Goal: Task Accomplishment & Management: Complete application form

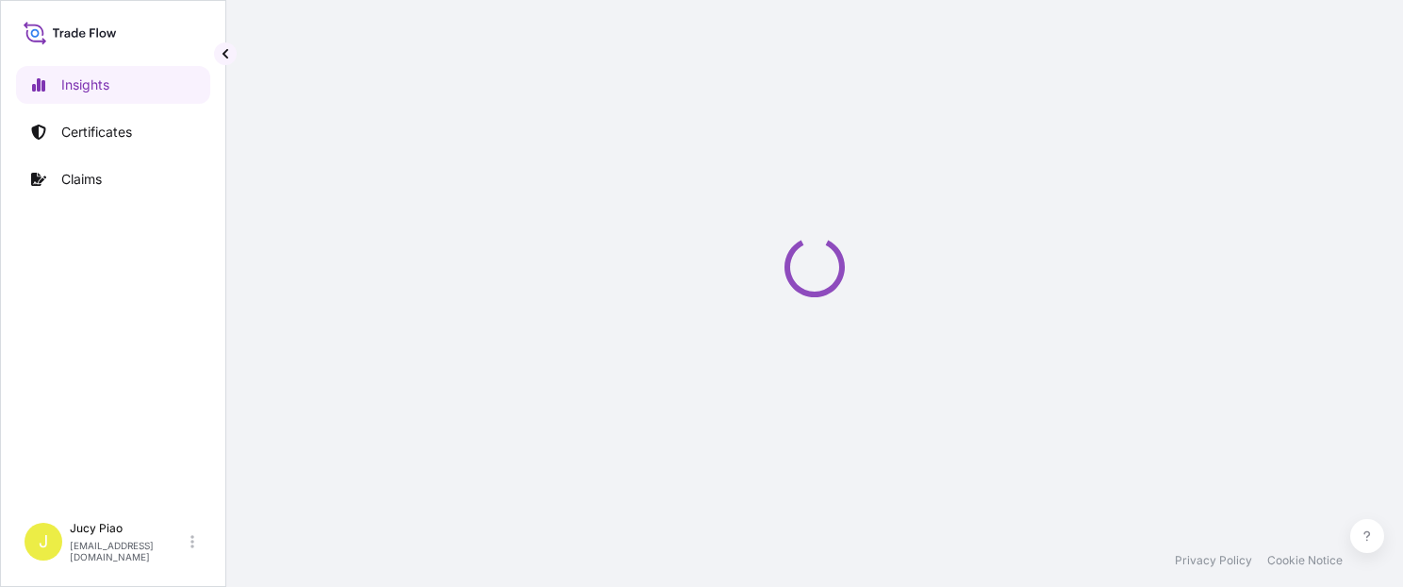
select select "2025"
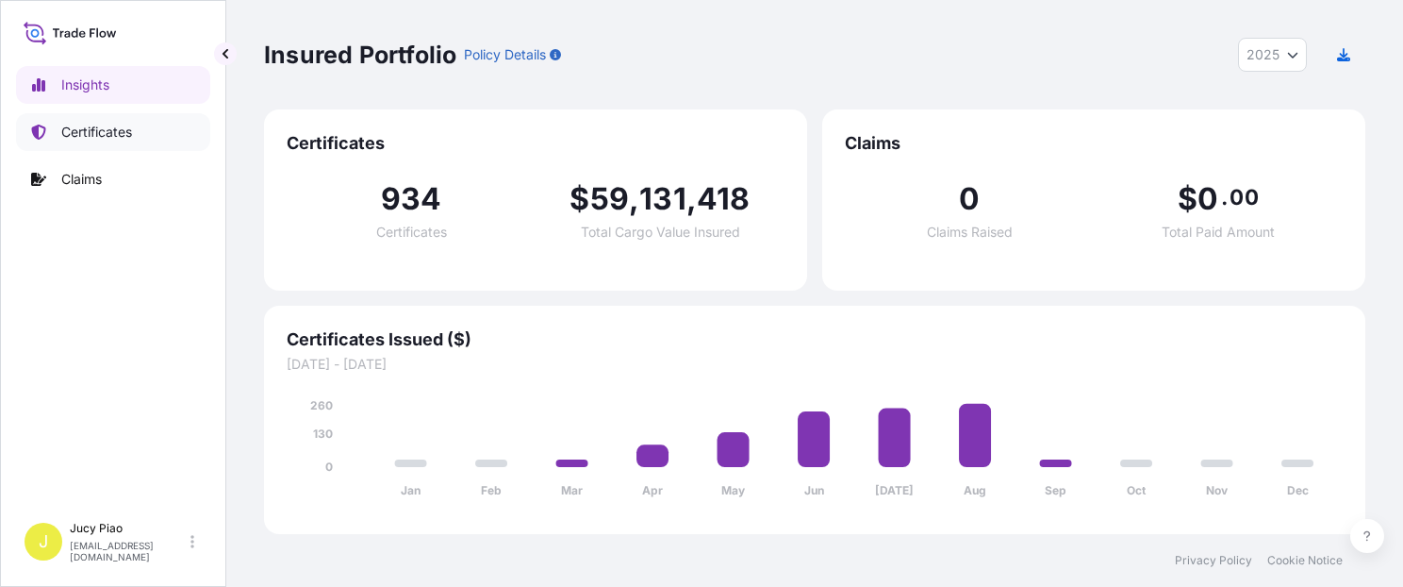
click at [142, 123] on link "Certificates" at bounding box center [113, 132] width 194 height 38
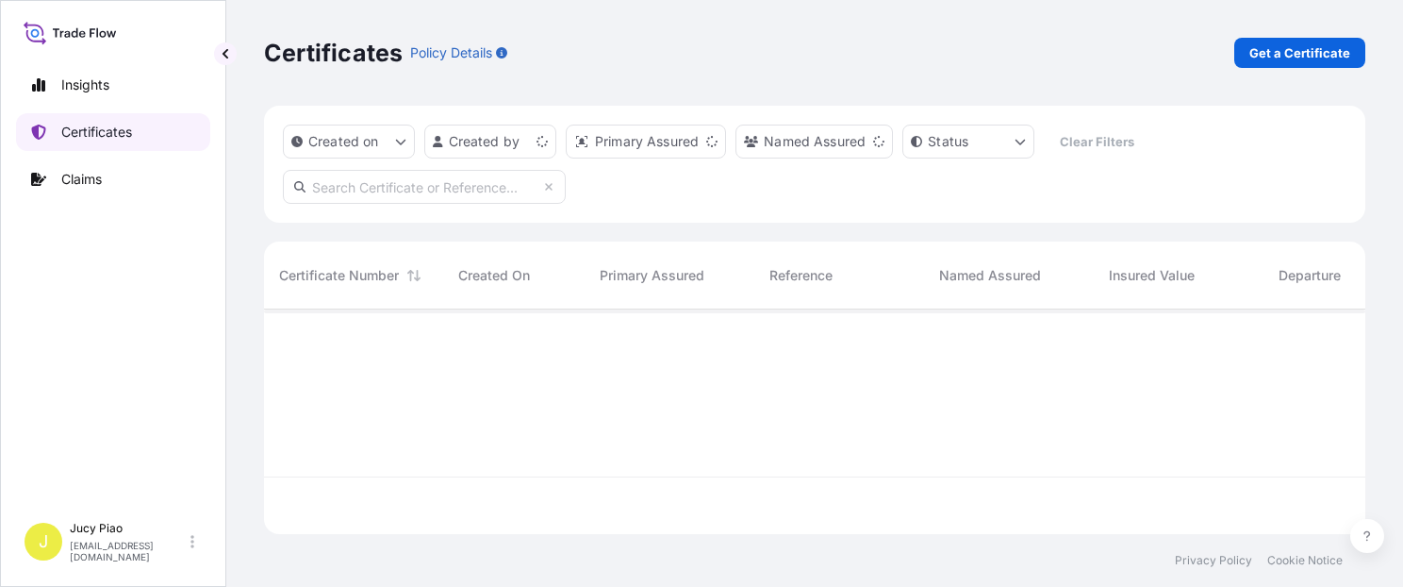
scroll to position [221, 1086]
click at [121, 134] on p "Certificates" at bounding box center [96, 132] width 71 height 19
click at [1271, 63] on link "Get a Certificate" at bounding box center [1299, 53] width 131 height 30
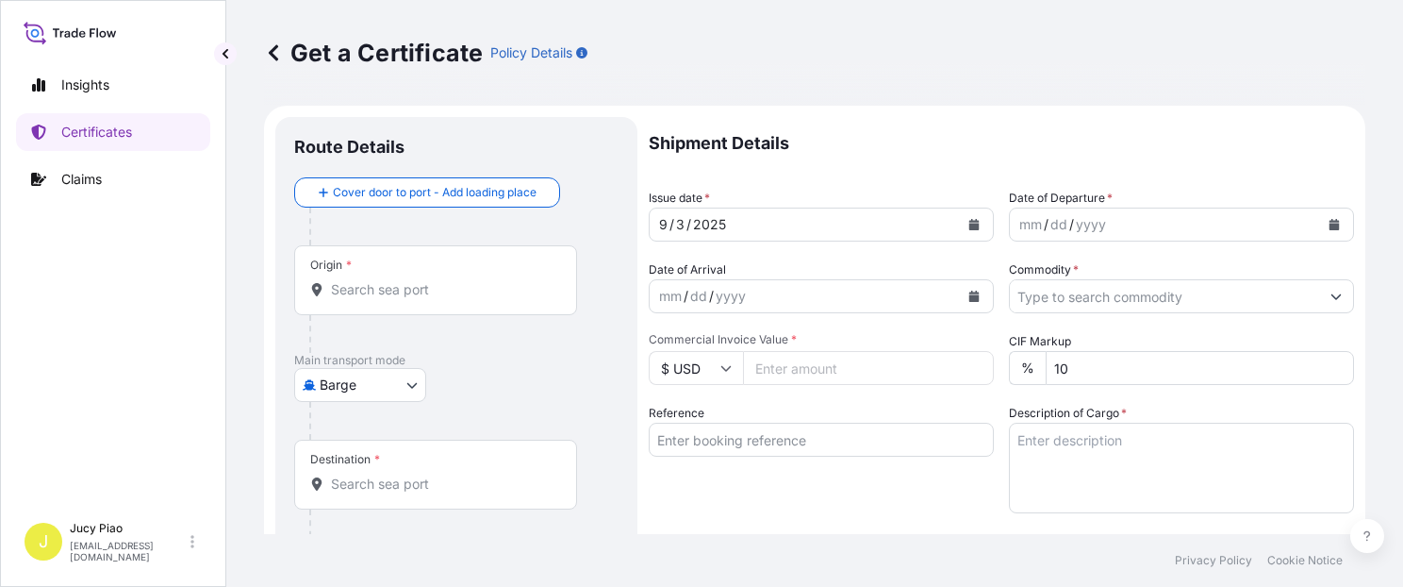
click at [372, 384] on body "Insights Certificates Claims J Jucy Piao jucy.piao@psabdp.com Get a Certificate…" at bounding box center [701, 293] width 1403 height 587
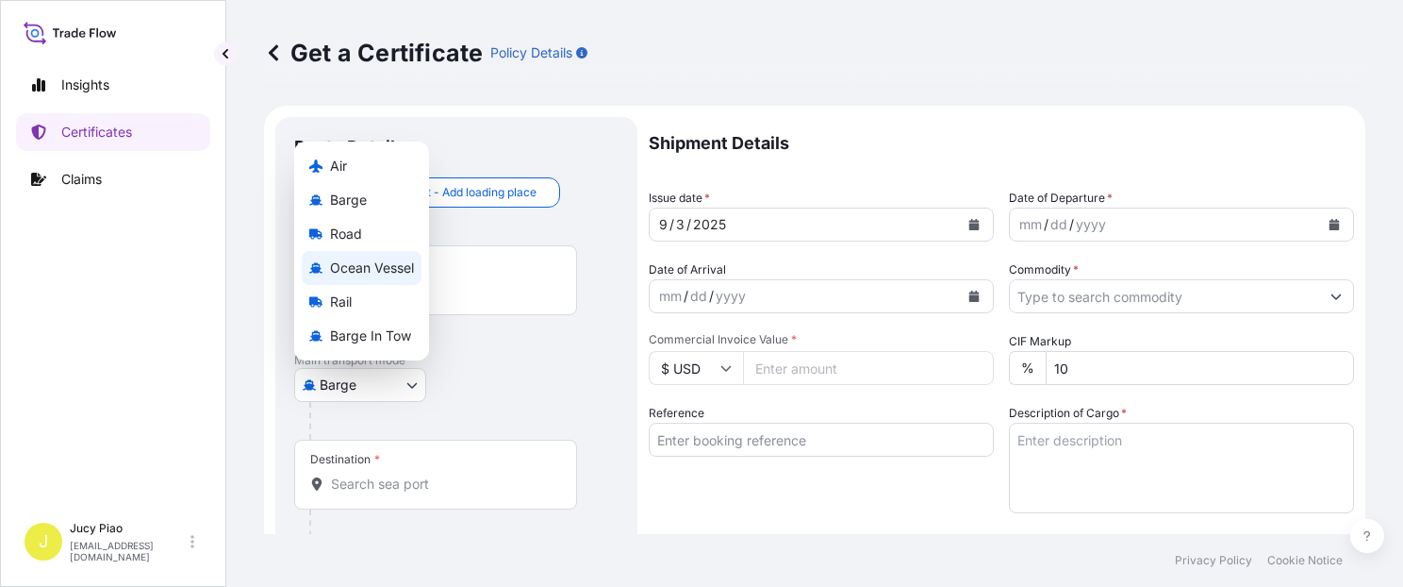
click at [389, 273] on span "Ocean Vessel" at bounding box center [372, 267] width 84 height 19
select select "Ocean Vessel"
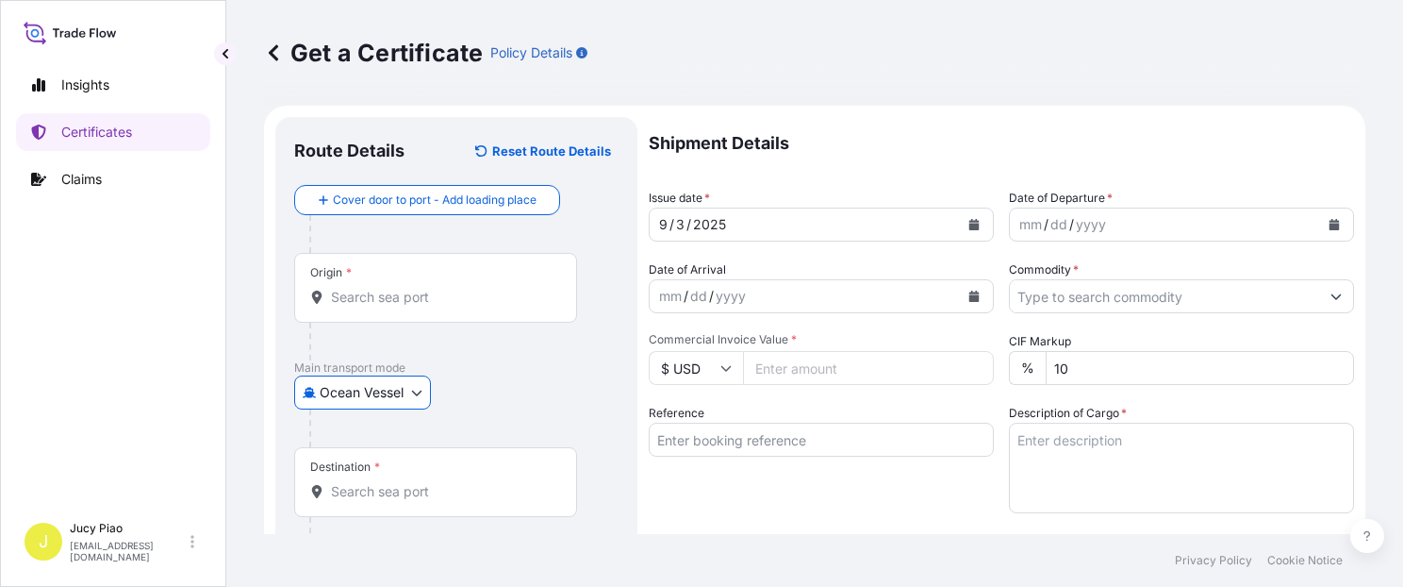
click at [731, 442] on input "Reference" at bounding box center [821, 439] width 345 height 34
paste input "CSHSE0431936"
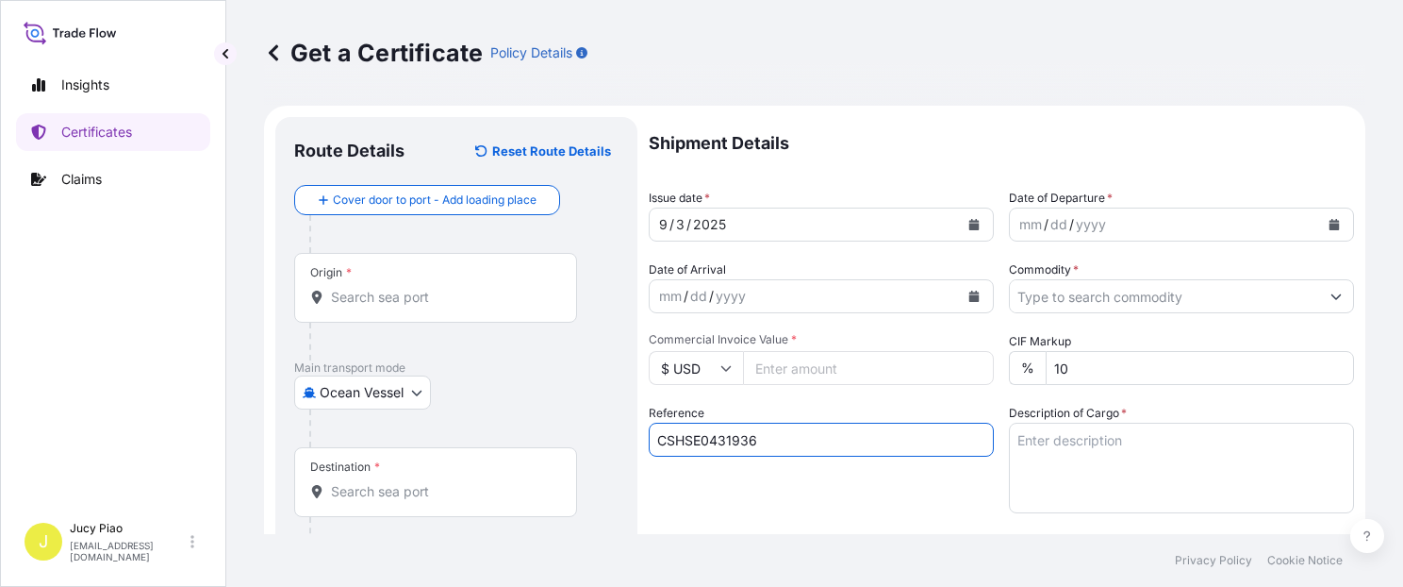
type input "CSHSE0431936"
click at [794, 517] on div "Shipment Details Issue date * 9 / 3 / 2025 Date of Departure * mm / dd / yyyy D…" at bounding box center [1001, 566] width 705 height 899
click at [679, 223] on div "3" at bounding box center [680, 224] width 12 height 23
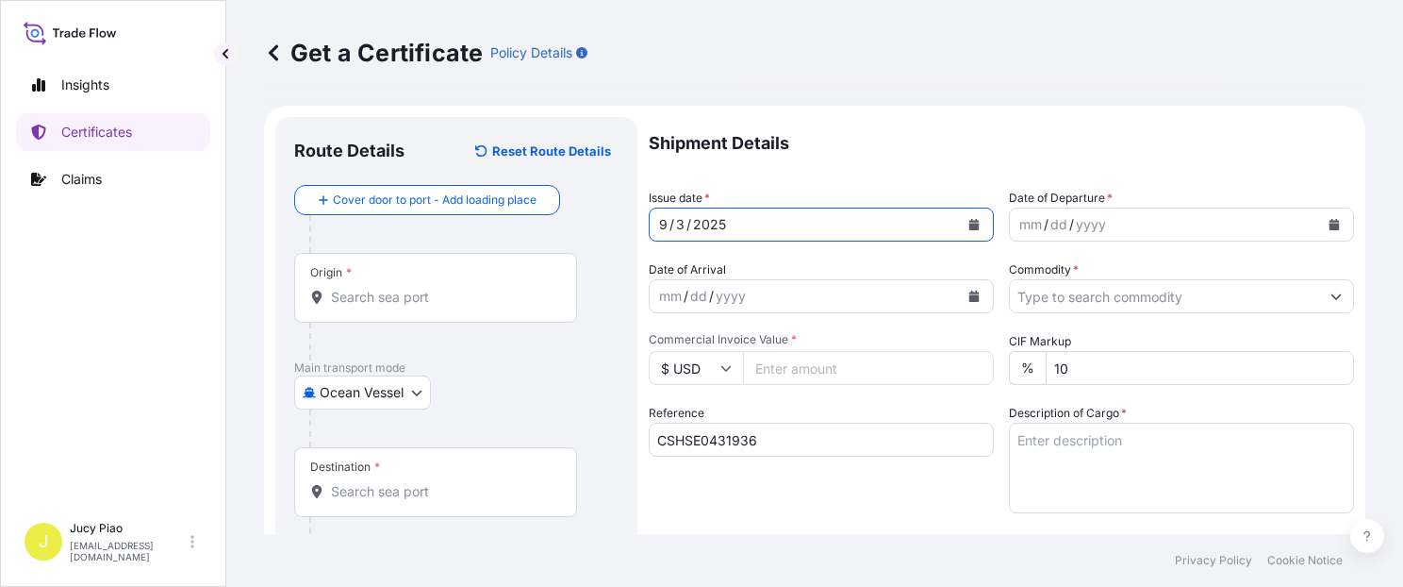
click at [676, 224] on div "3" at bounding box center [680, 224] width 12 height 23
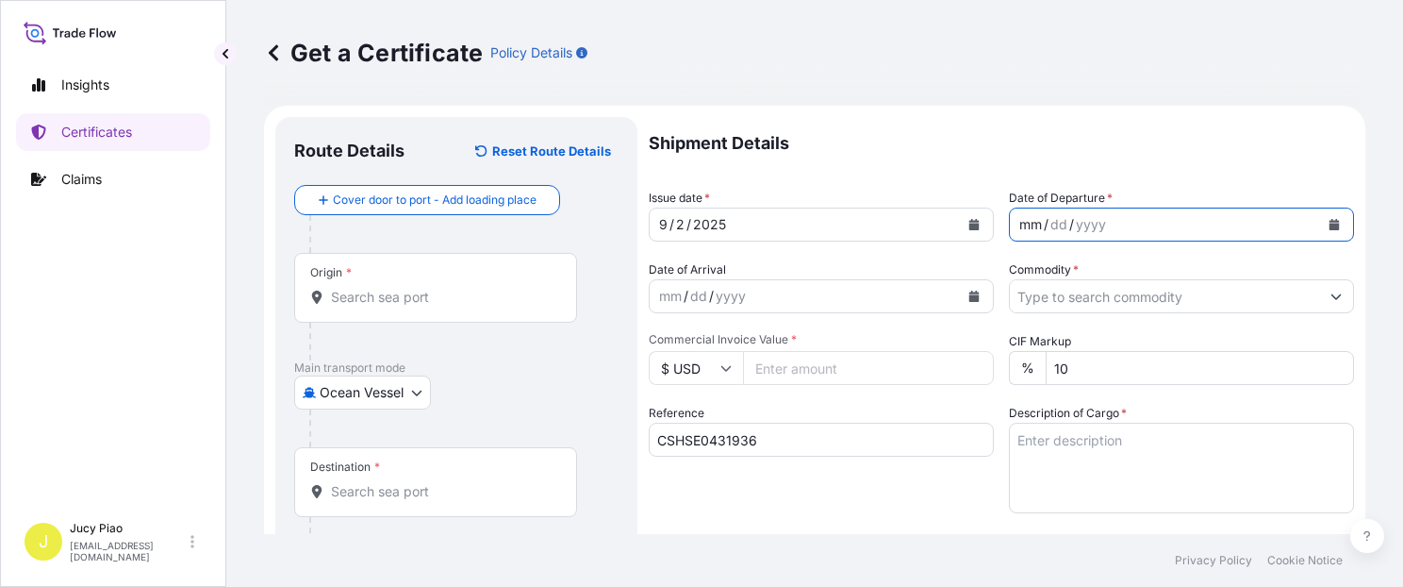
click at [1020, 222] on div "mm" at bounding box center [1030, 224] width 26 height 23
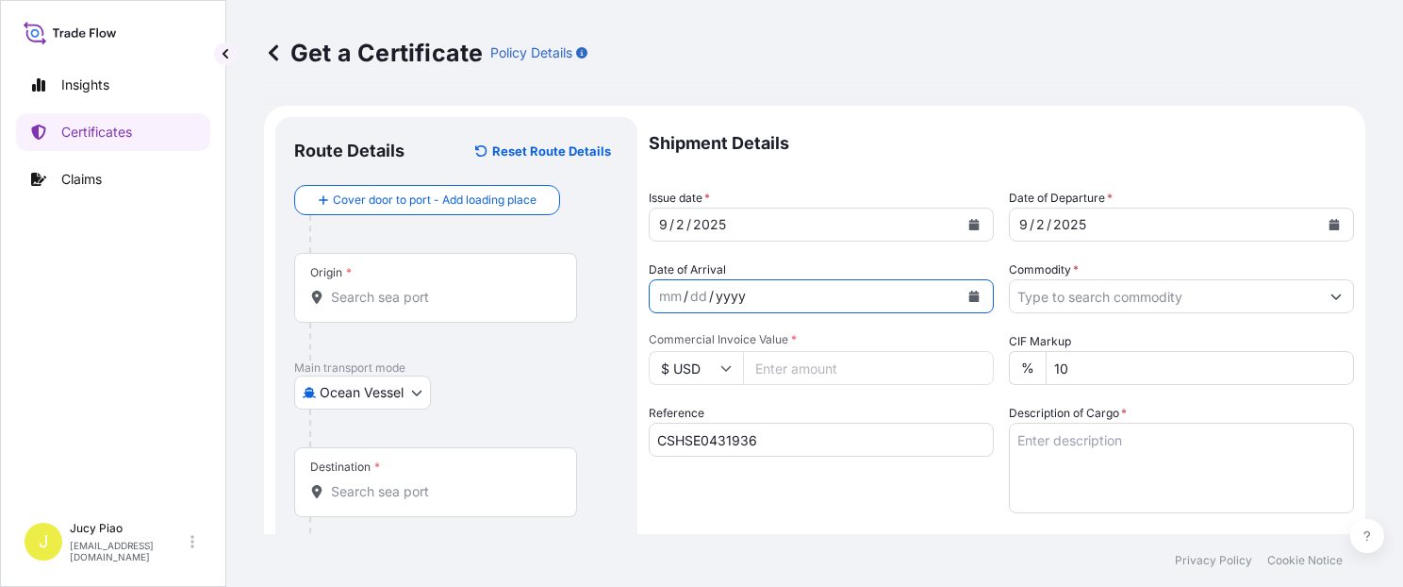
click at [857, 270] on div "Date of Arrival mm / dd / yyyy" at bounding box center [821, 286] width 345 height 53
click at [1086, 298] on input "Commodity *" at bounding box center [1164, 296] width 309 height 34
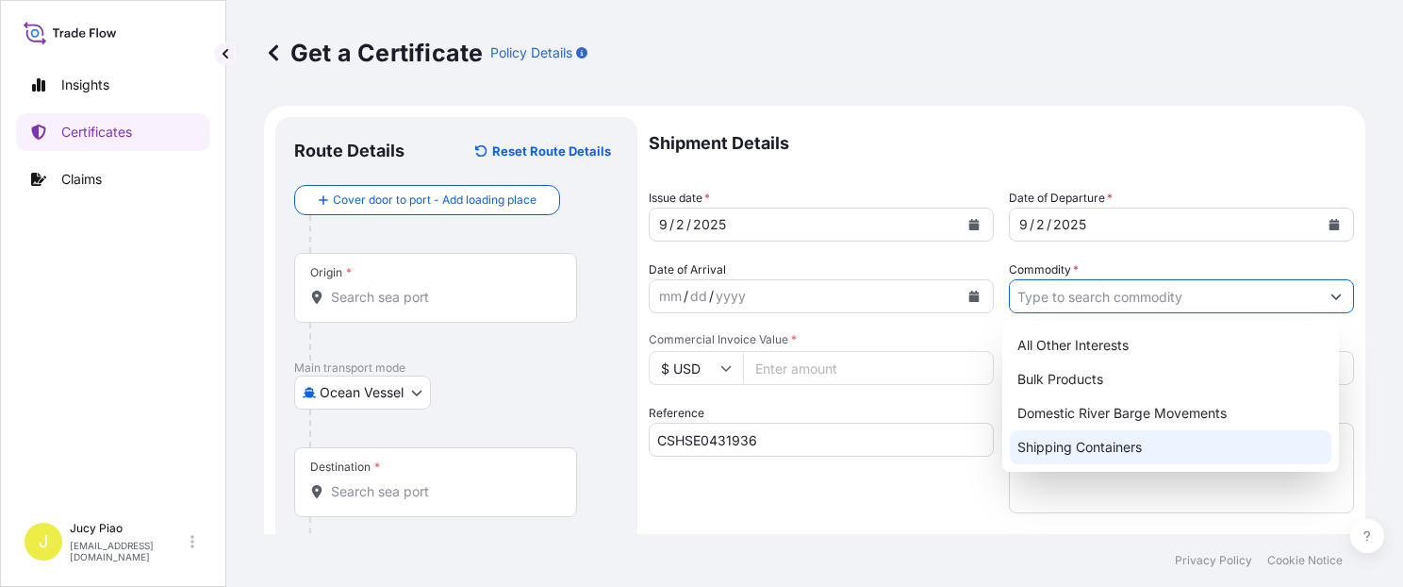
click at [1068, 456] on div "Shipping Containers" at bounding box center [1171, 447] width 322 height 34
type input "Shipping Containers"
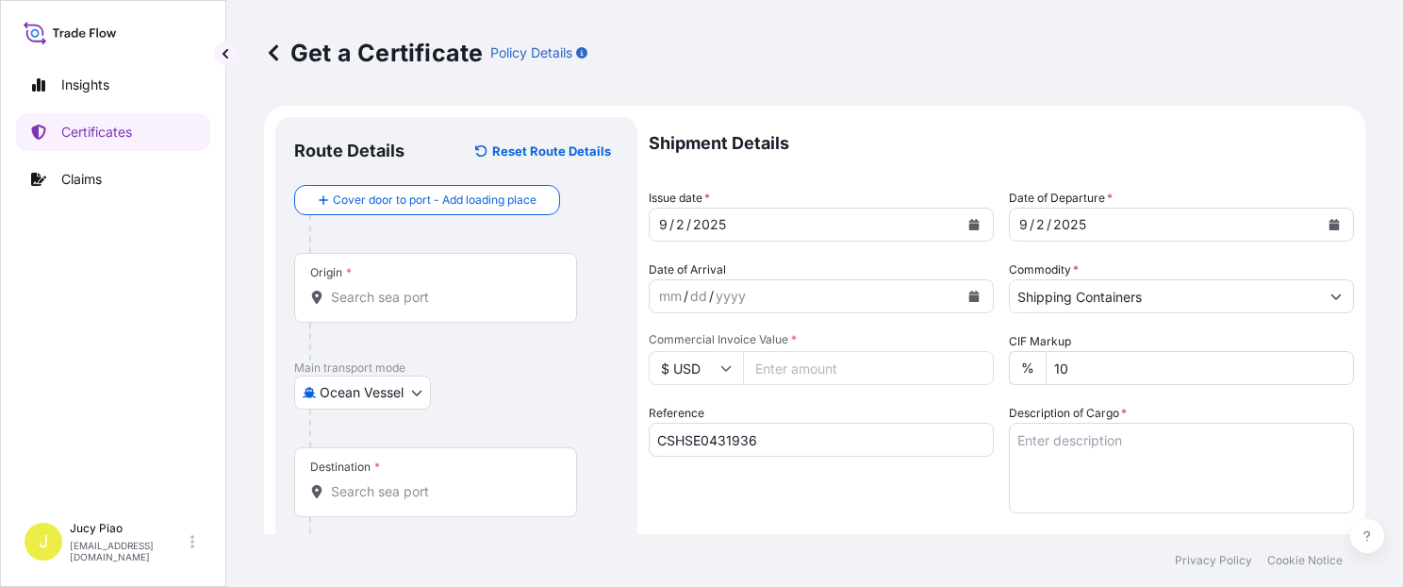
click at [789, 368] on input "Commercial Invoice Value *" at bounding box center [868, 368] width 251 height 34
type input "71500"
click at [1173, 474] on textarea "Description of Cargo *" at bounding box center [1181, 467] width 345 height 91
paste textarea "THERMOPLASTIC POLYURETHANE"
paste textarea "ESTANE(R) S198A-5, PE FOIL BAG"
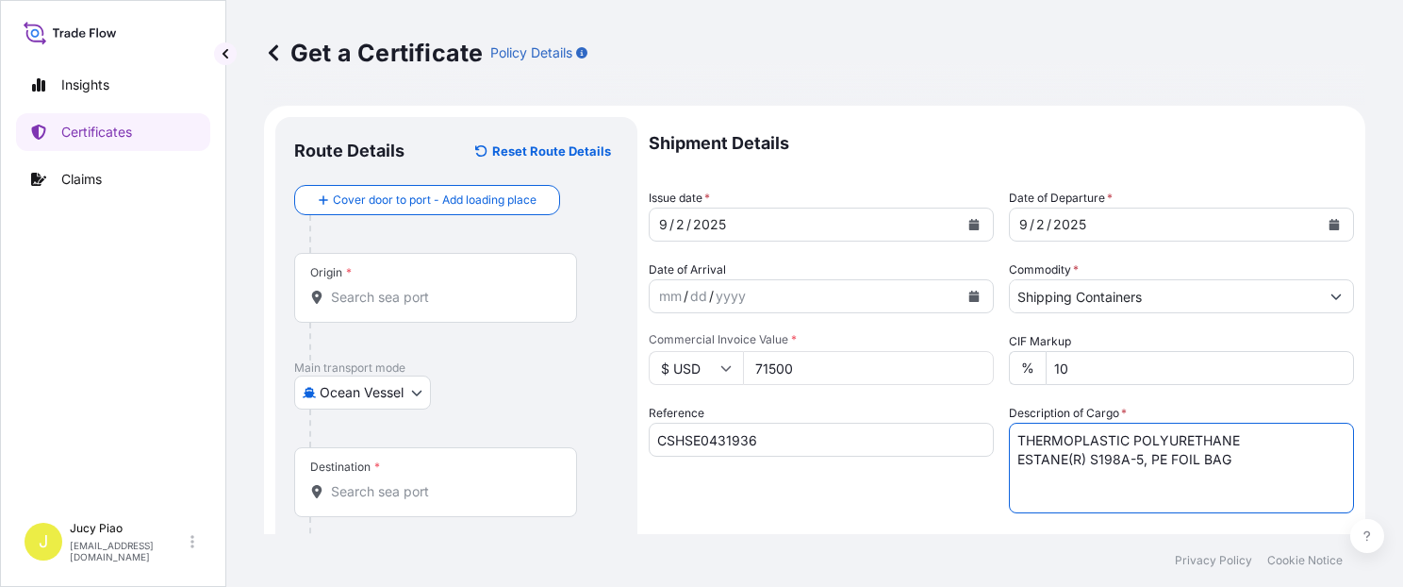
paste textarea "HS CODE: 390950"
paste textarea "13 PALLETS (520 BAGS)"
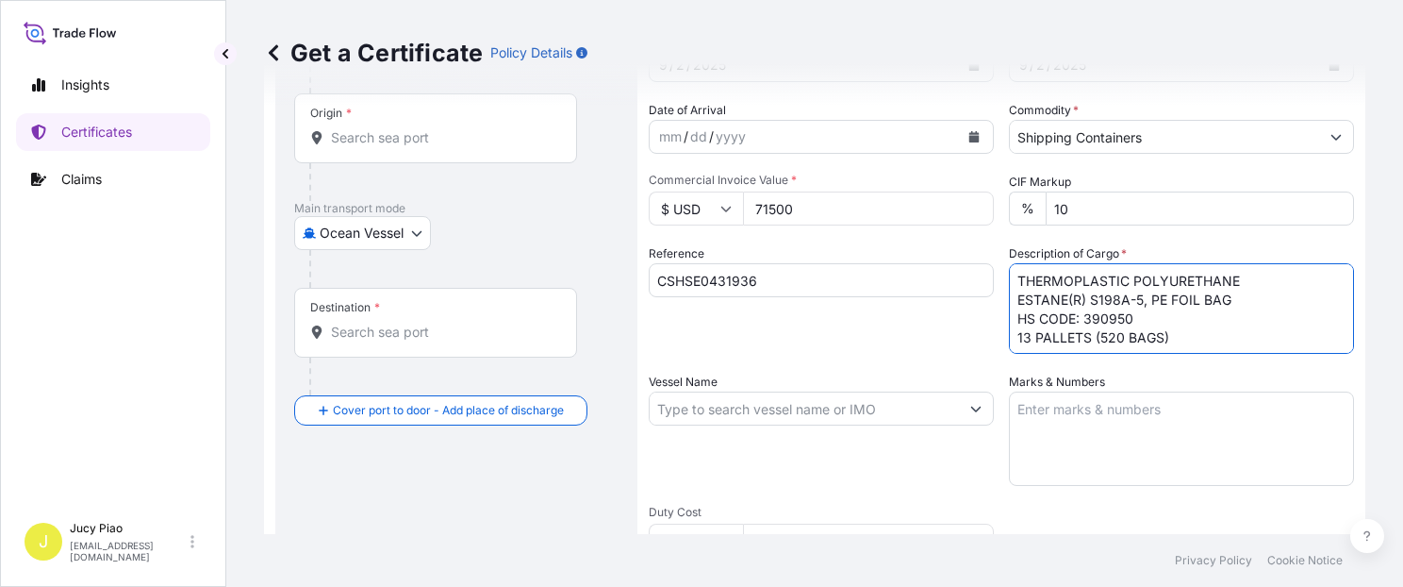
type textarea "THERMOPLASTIC POLYURETHANE ESTANE(R) S198A-5, PE FOIL BAG HS CODE: 390950 13 PA…"
click at [1154, 422] on textarea "Marks & Numbers" at bounding box center [1181, 438] width 345 height 94
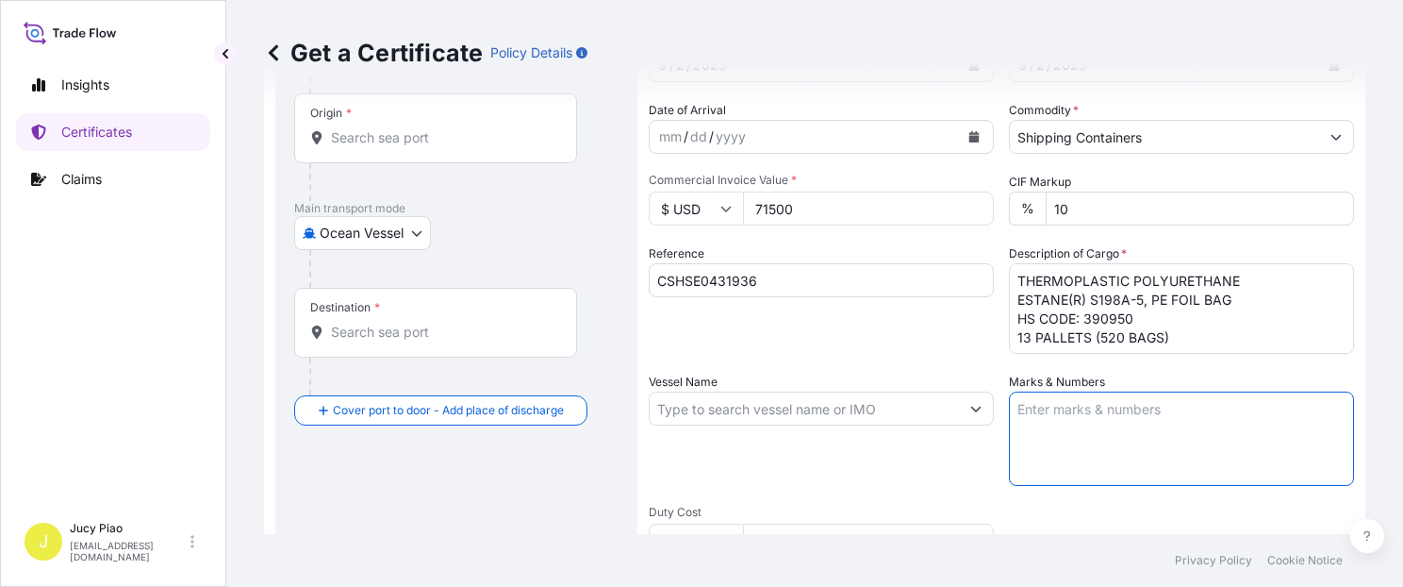
paste textarea "NVN"
paste textarea "HO CHI MINH CITY"
paste textarea "NO. 1-UP"
paste textarea "MADE IN CHINA"
type textarea "NVN HO CHI MINH CITY NO. 1-UP MADE IN CHINA"
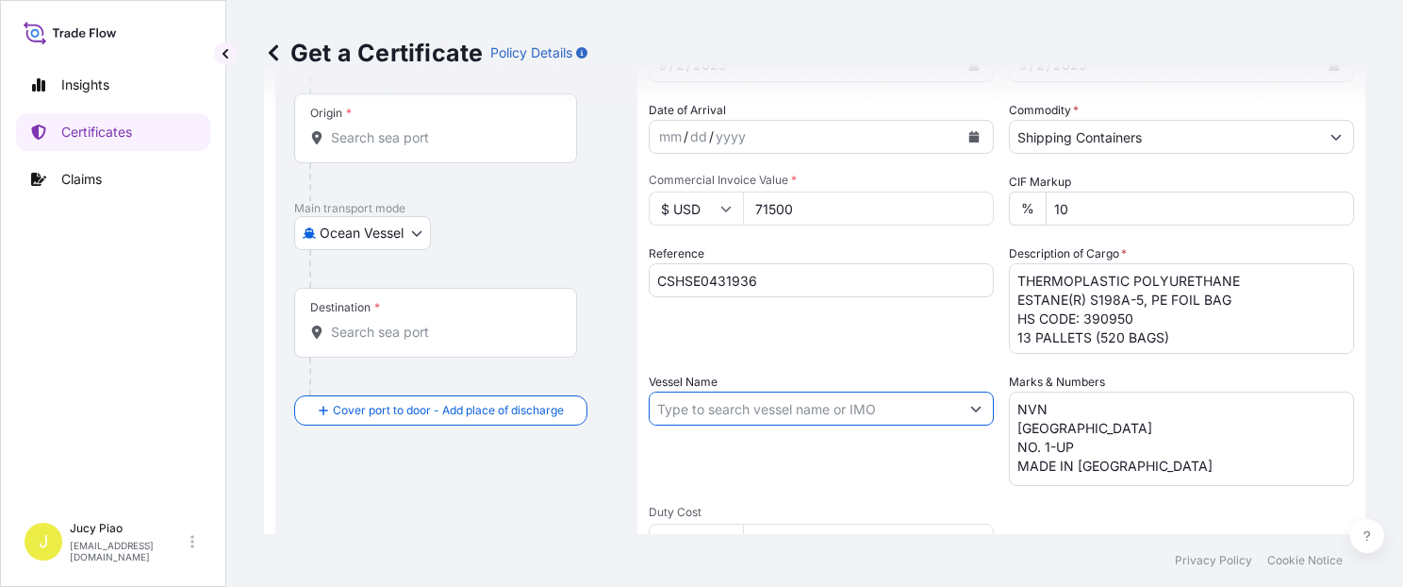
click at [715, 407] on input "Vessel Name" at bounding box center [804, 408] width 309 height 34
paste input "SKY RAINBOW"
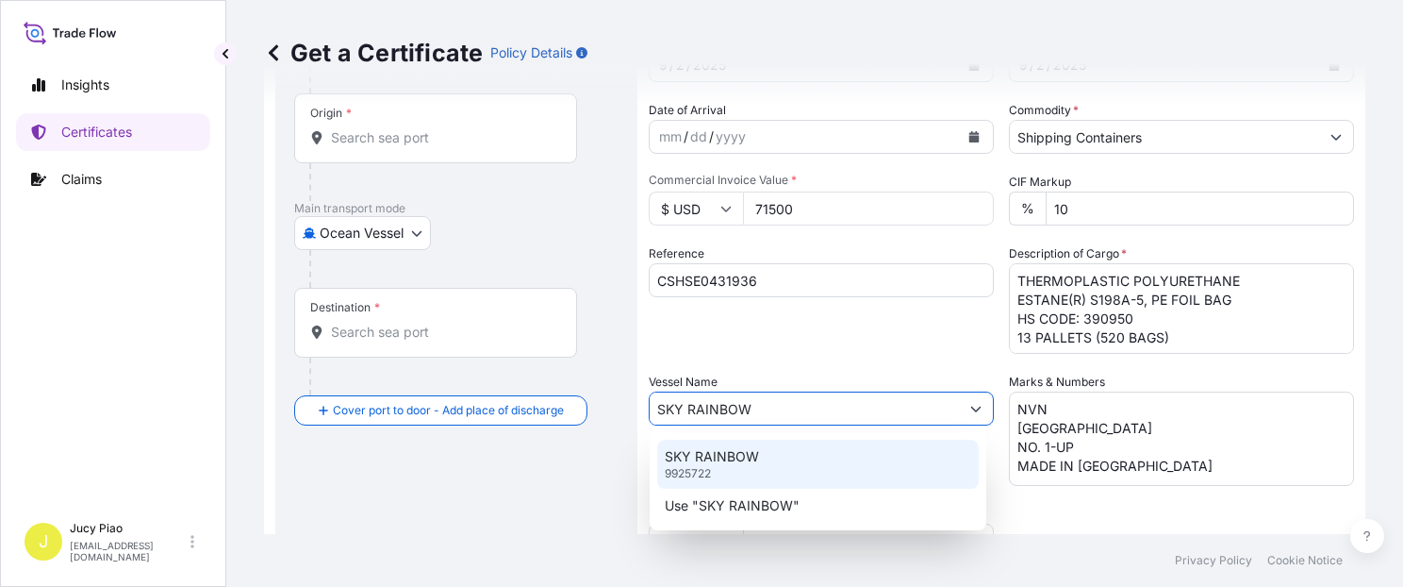
click at [766, 456] on div "SKY RAINBOW 9925722" at bounding box center [818, 463] width 322 height 49
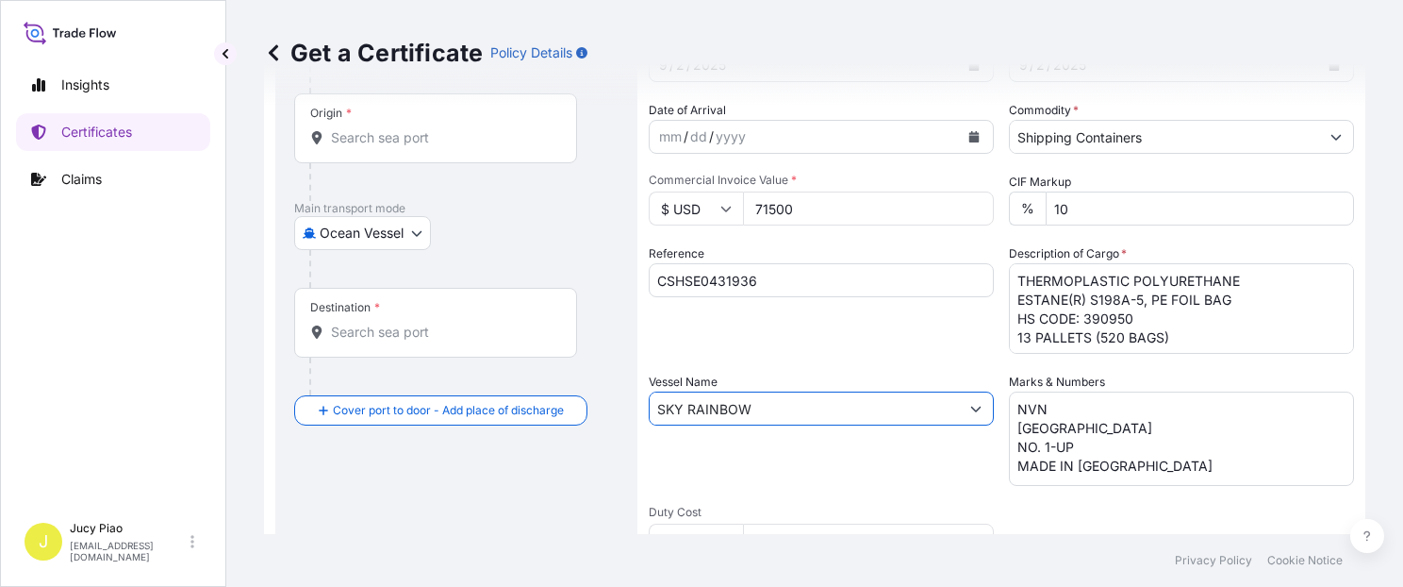
type input "SKY RAINBOW"
click at [773, 454] on div "Vessel Name SKY RAINBOW" at bounding box center [821, 428] width 345 height 113
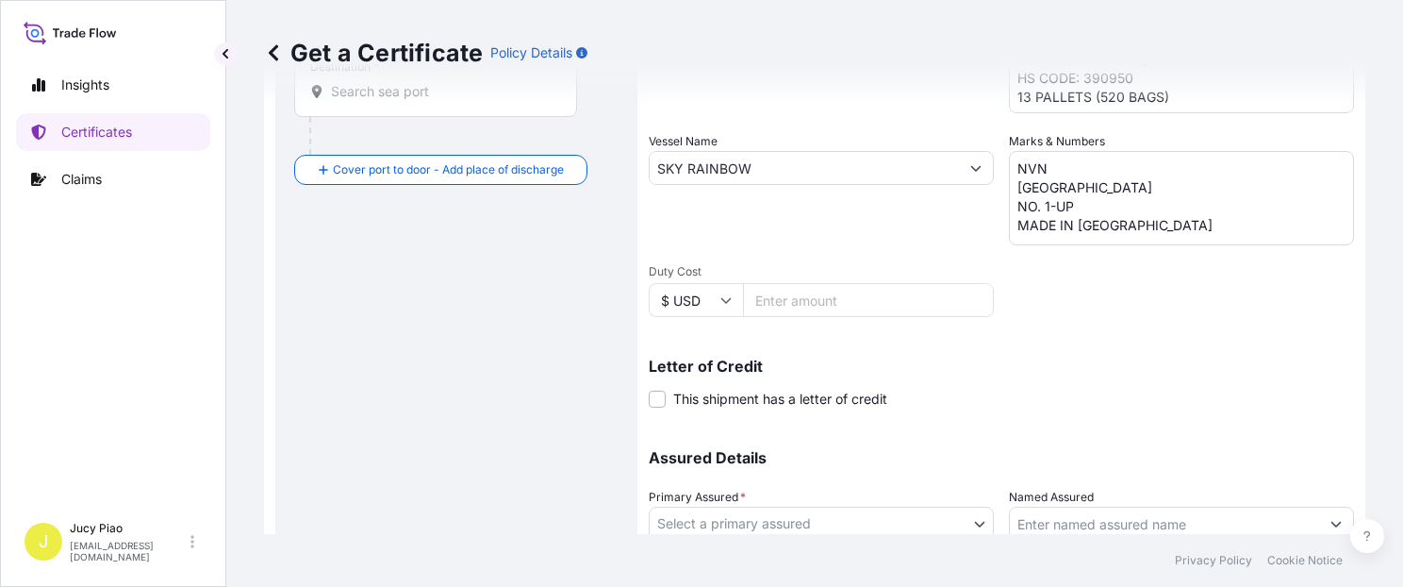
scroll to position [480, 0]
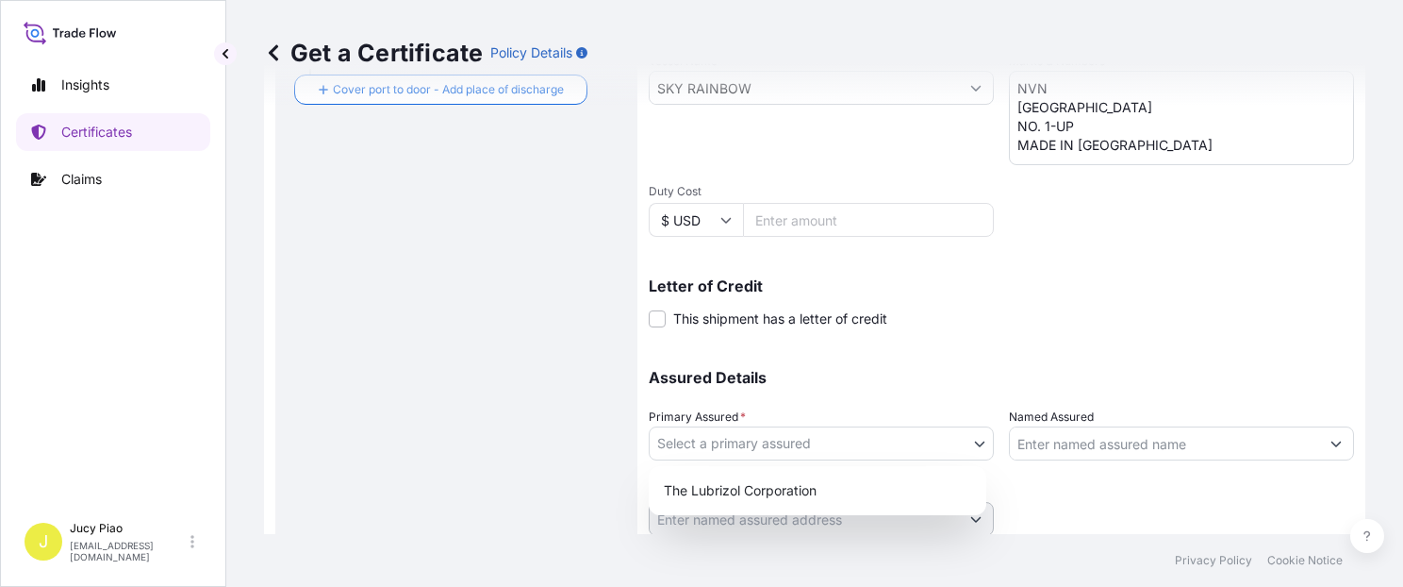
click at [782, 447] on body "0 options available. 2 options available. Insights Certificates Claims J Jucy P…" at bounding box center [701, 293] width 1403 height 587
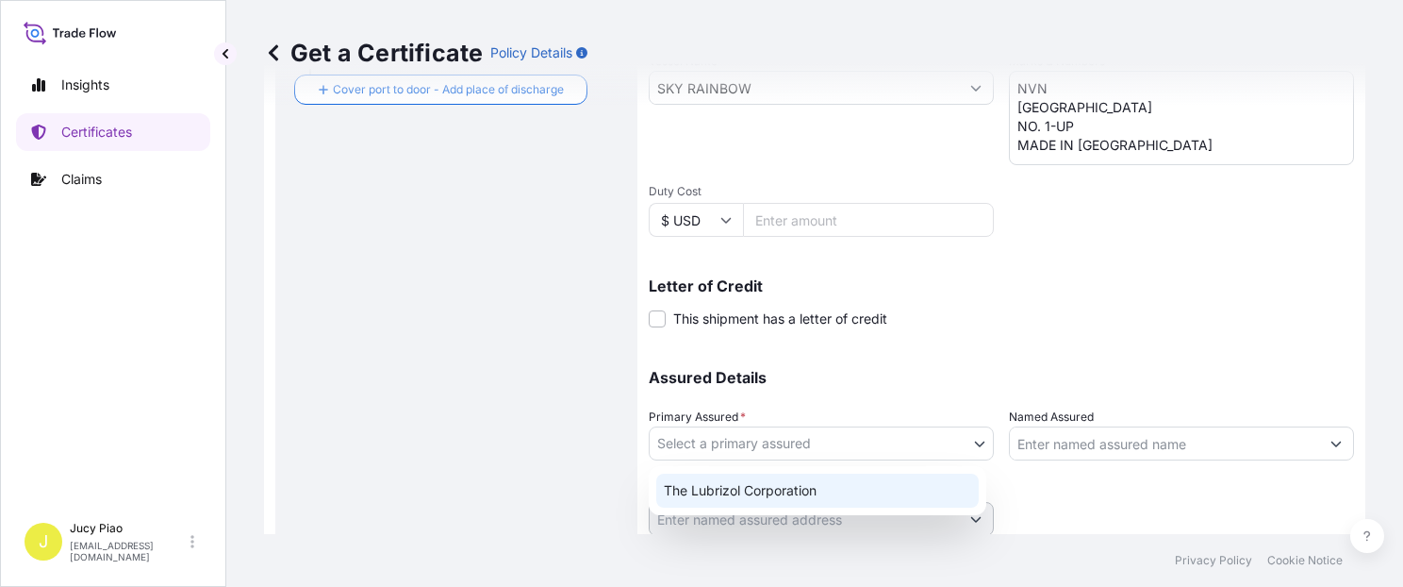
click at [751, 483] on div "The Lubrizol Corporation" at bounding box center [817, 490] width 322 height 34
select select "31566"
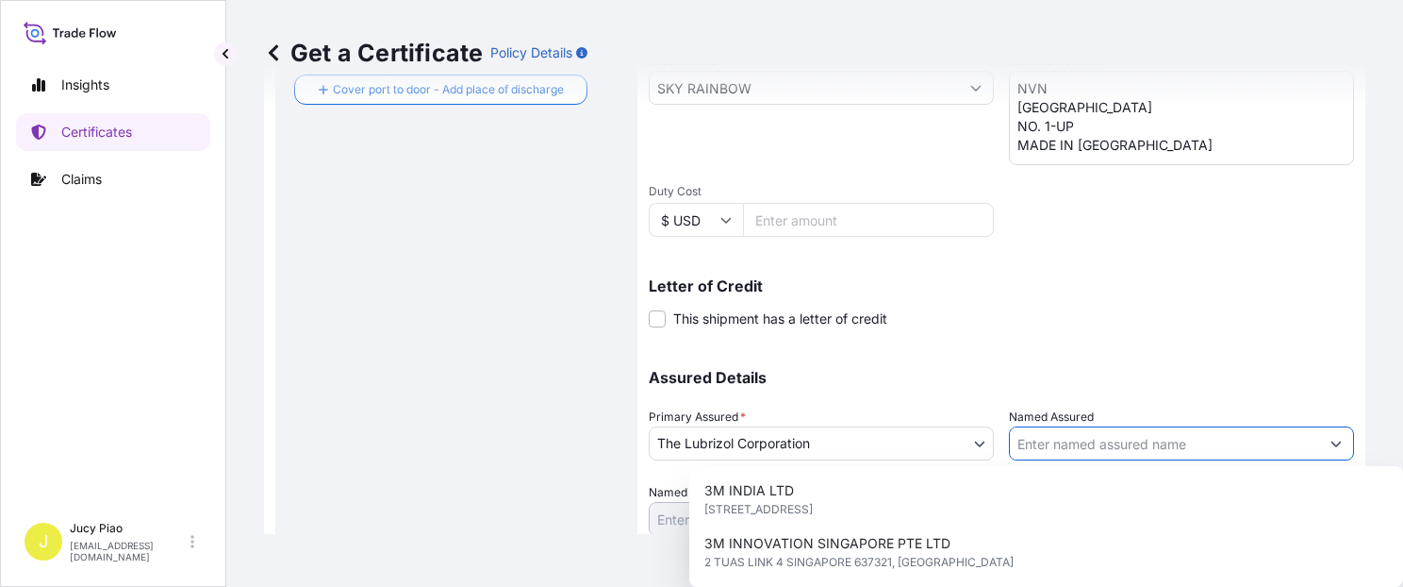
click at [1109, 449] on input "Named Assured" at bounding box center [1164, 443] width 309 height 34
paste input "NAGASE VIET NAM"
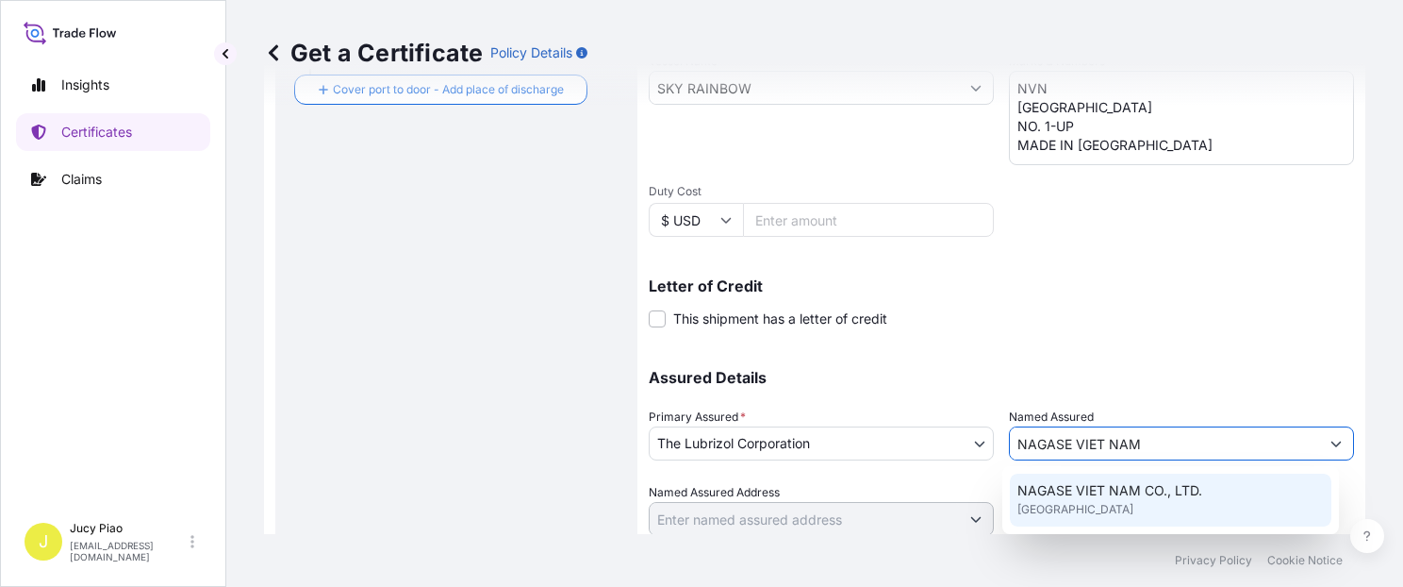
click at [1204, 494] on div "NAGASE VIET NAM CO., LTD. United Kingdom" at bounding box center [1171, 499] width 322 height 53
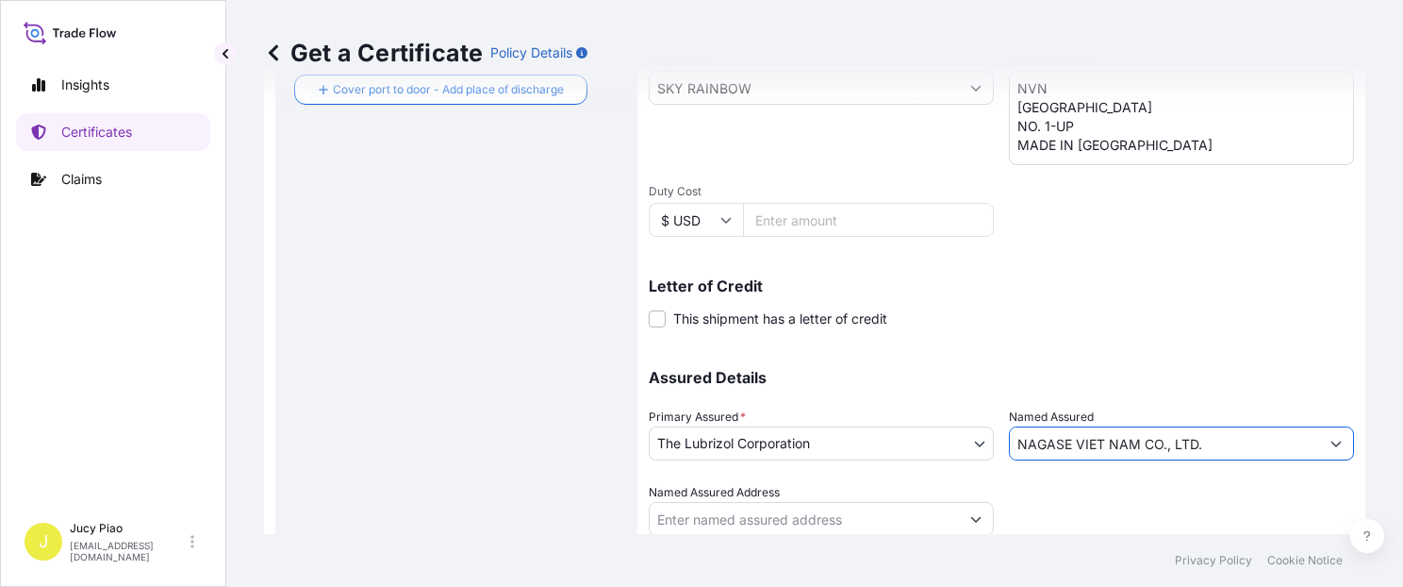
type input "NAGASE VIET NAM CO., LTD."
click at [1182, 505] on div at bounding box center [1181, 509] width 345 height 53
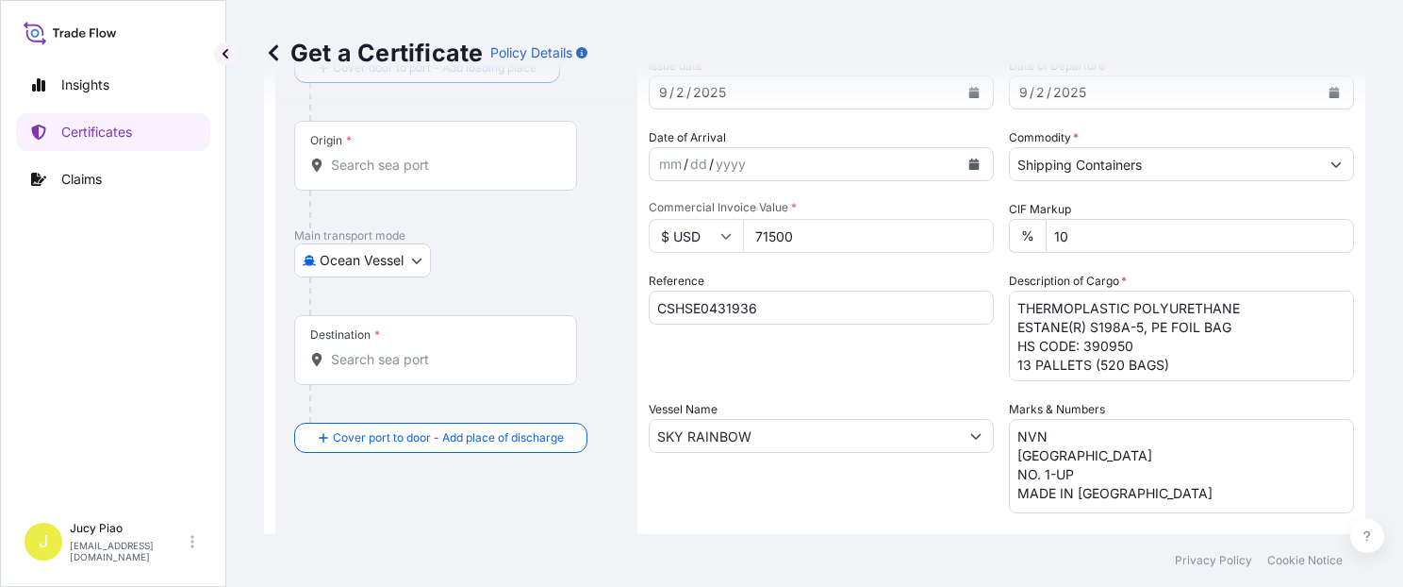
scroll to position [533, 0]
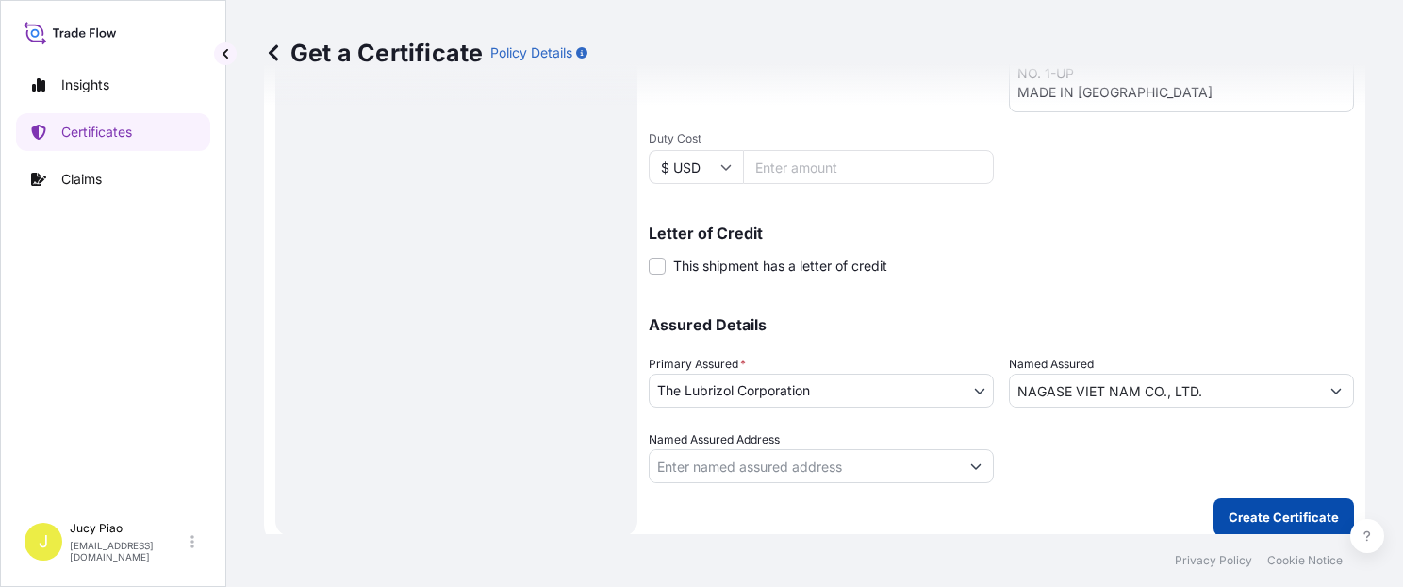
click at [1248, 519] on p "Create Certificate" at bounding box center [1284, 516] width 110 height 19
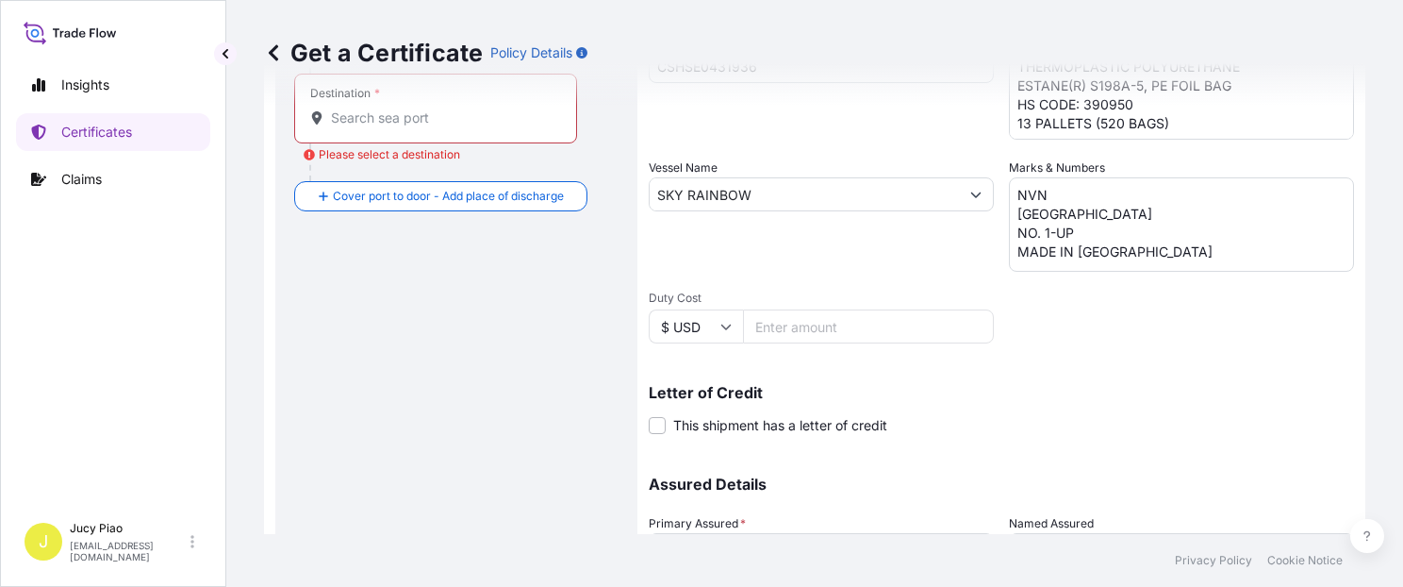
scroll to position [0, 0]
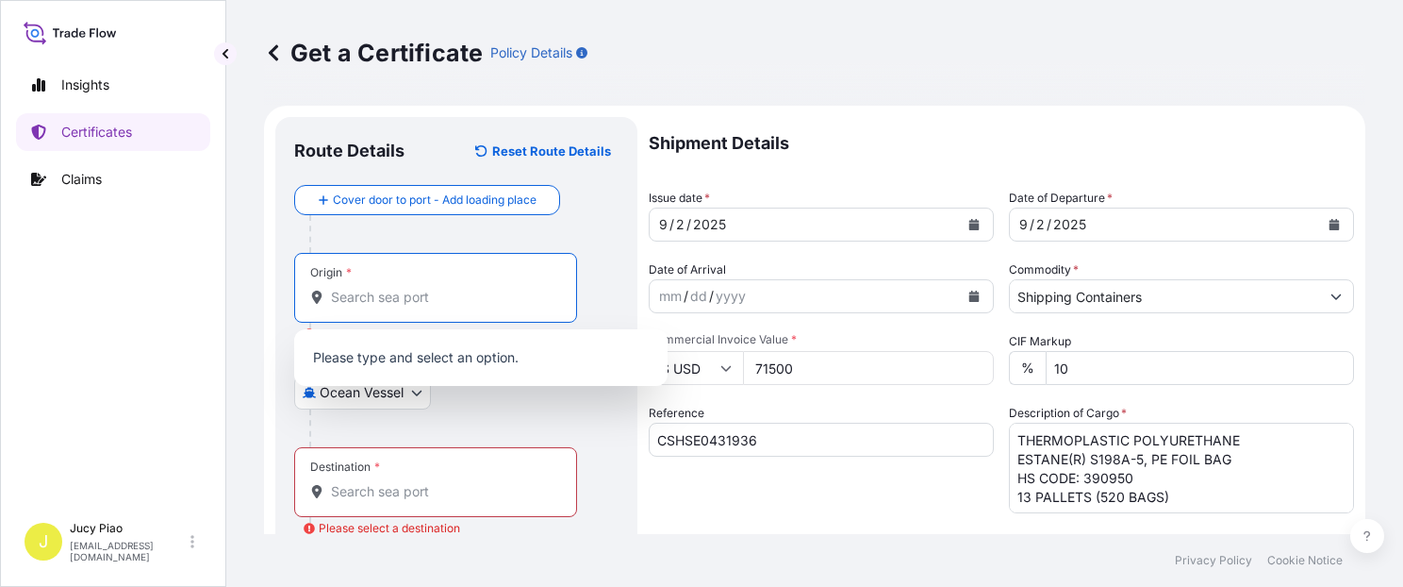
click at [428, 302] on input "Origin * Please select an origin" at bounding box center [442, 297] width 223 height 19
paste input "SHANGHAI"
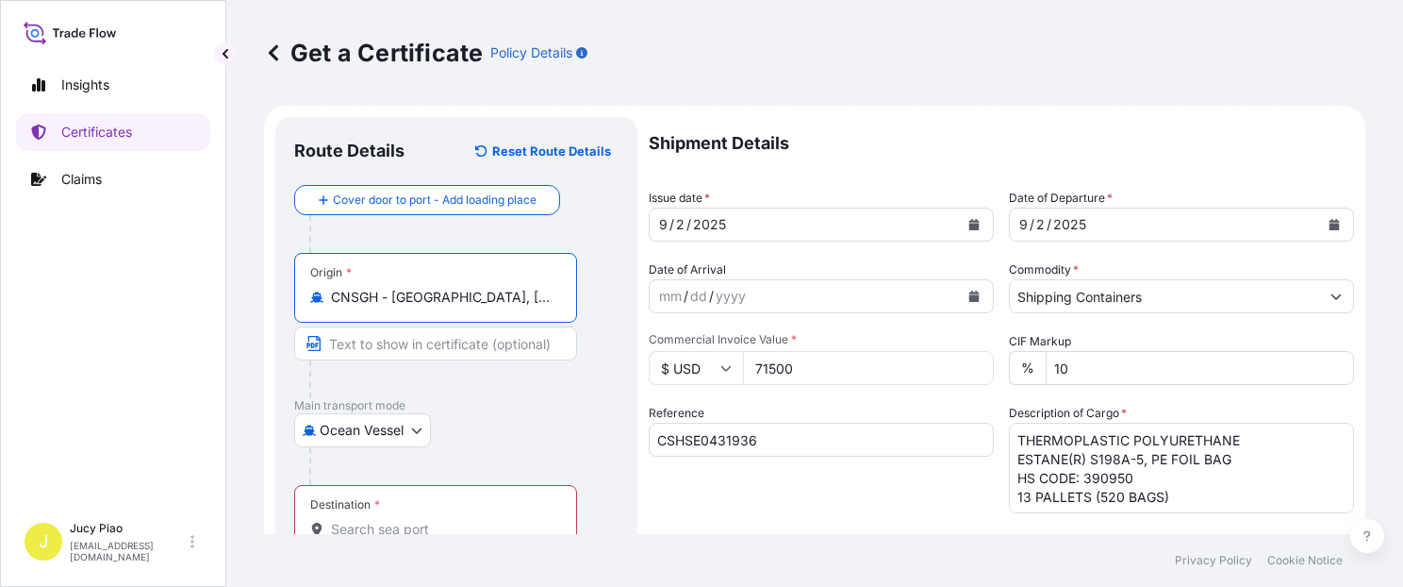
drag, startPoint x: 393, startPoint y: 296, endPoint x: 527, endPoint y: 322, distance: 136.5
click at [536, 304] on input "CNSGH - Shanghai, China" at bounding box center [442, 297] width 223 height 19
type input "CNSGH - Shanghai, China"
click at [460, 345] on input "Text to appear on certificate" at bounding box center [435, 343] width 283 height 34
paste input "Shanghai, China"
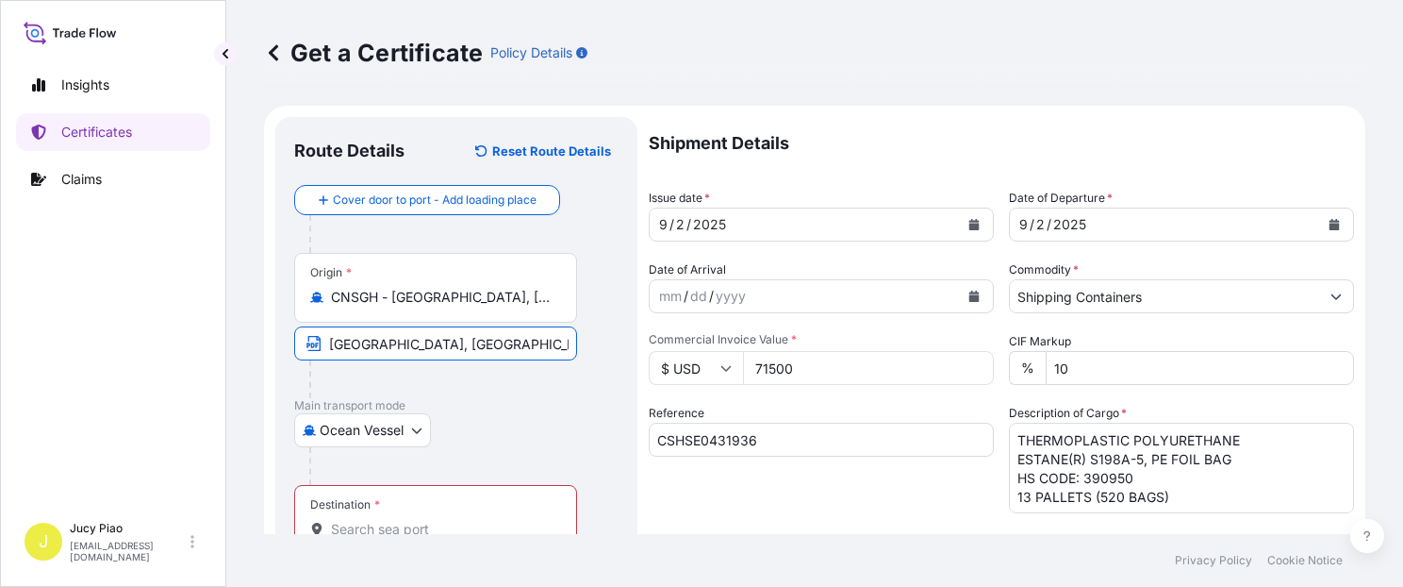
scroll to position [159, 0]
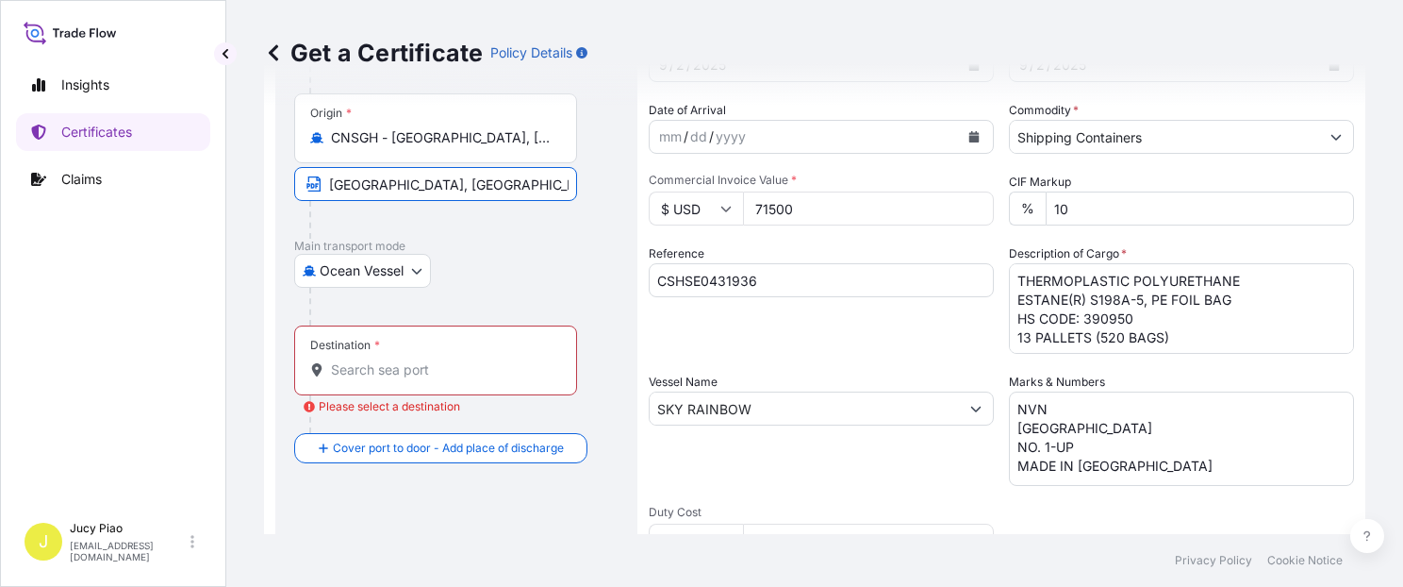
type input "Shanghai, China"
click at [409, 356] on div "Destination *" at bounding box center [435, 360] width 283 height 70
click at [409, 360] on input "Destination * Please select a destination" at bounding box center [442, 369] width 223 height 19
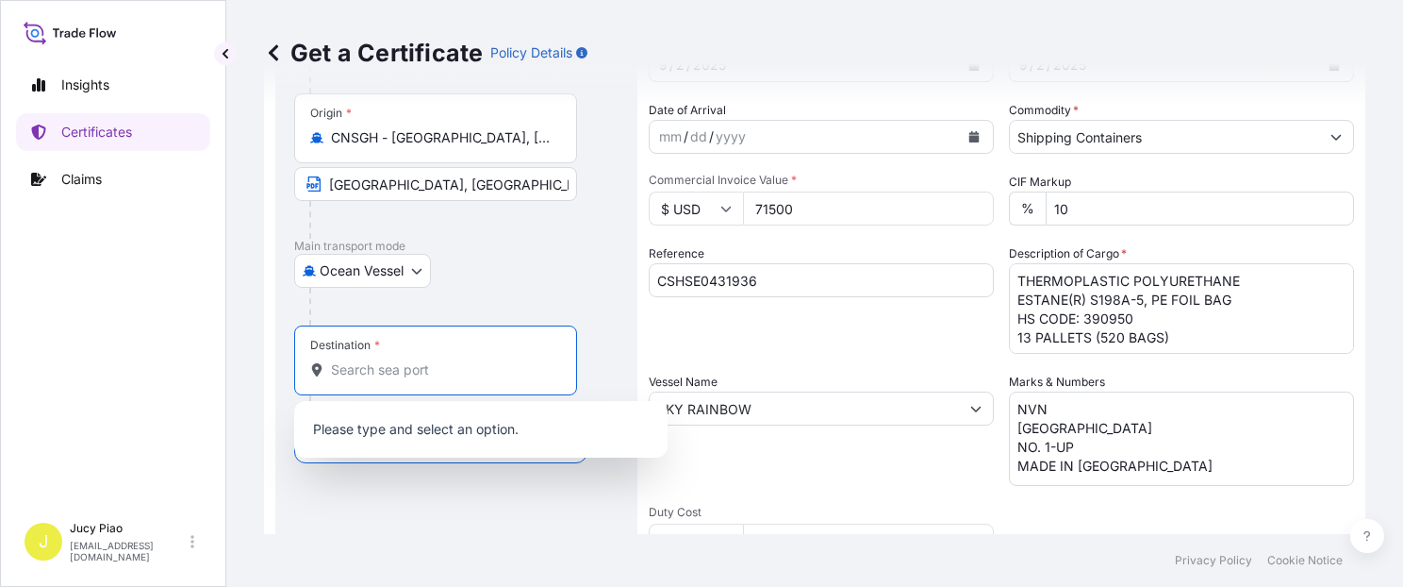
click at [406, 372] on input "Destination * Please select a destination" at bounding box center [442, 369] width 223 height 19
type input "s"
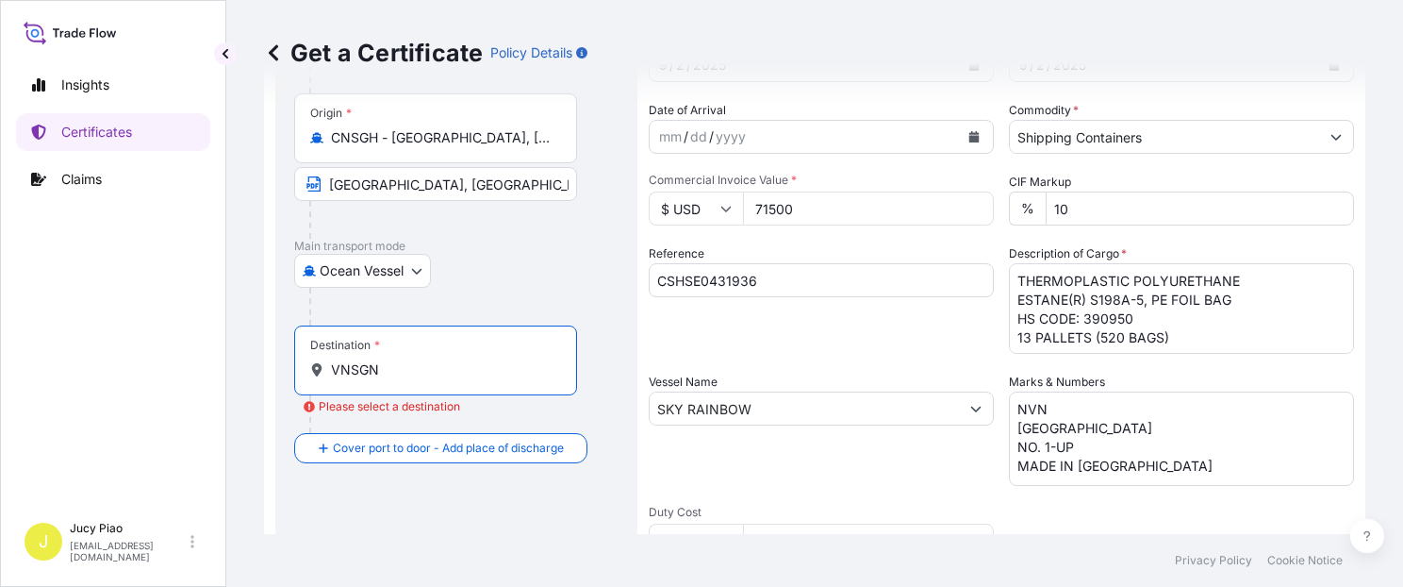
click at [397, 378] on div "Destination * VNSGN" at bounding box center [435, 360] width 283 height 70
click at [397, 378] on input "VNSGN" at bounding box center [442, 369] width 223 height 19
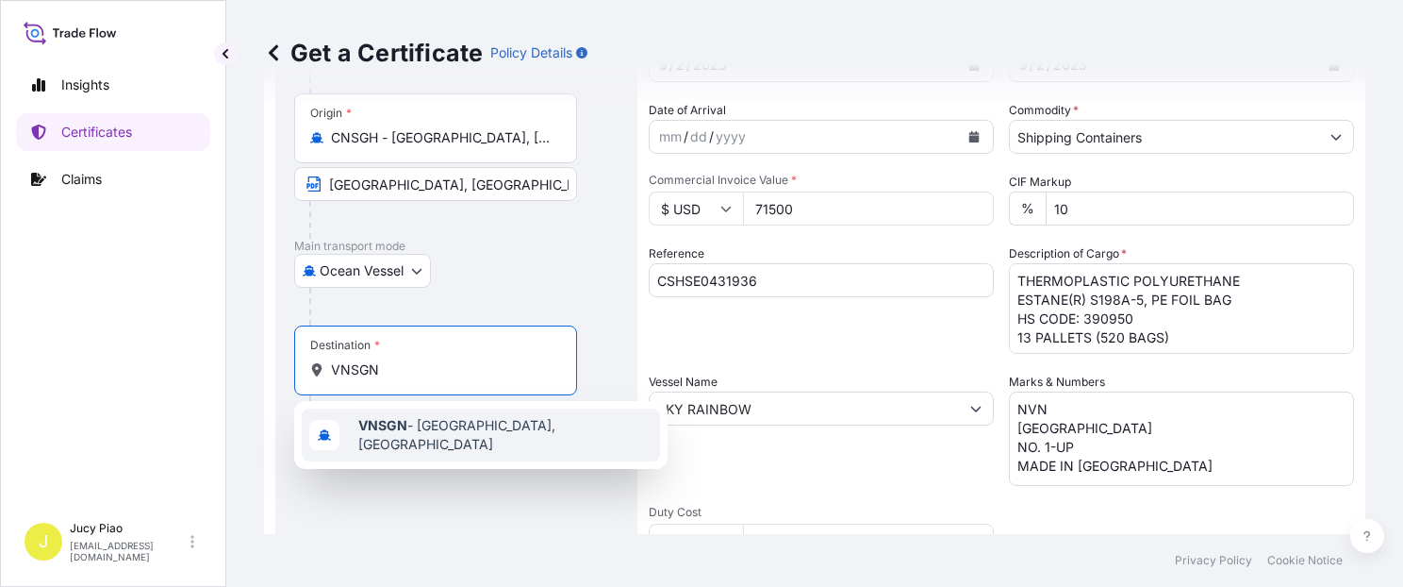
click at [413, 432] on span "VNSGN - Ho Chi Minh City, Vietnam" at bounding box center [505, 435] width 294 height 38
type input "VNSGN - Ho Chi Minh City, Vietnam"
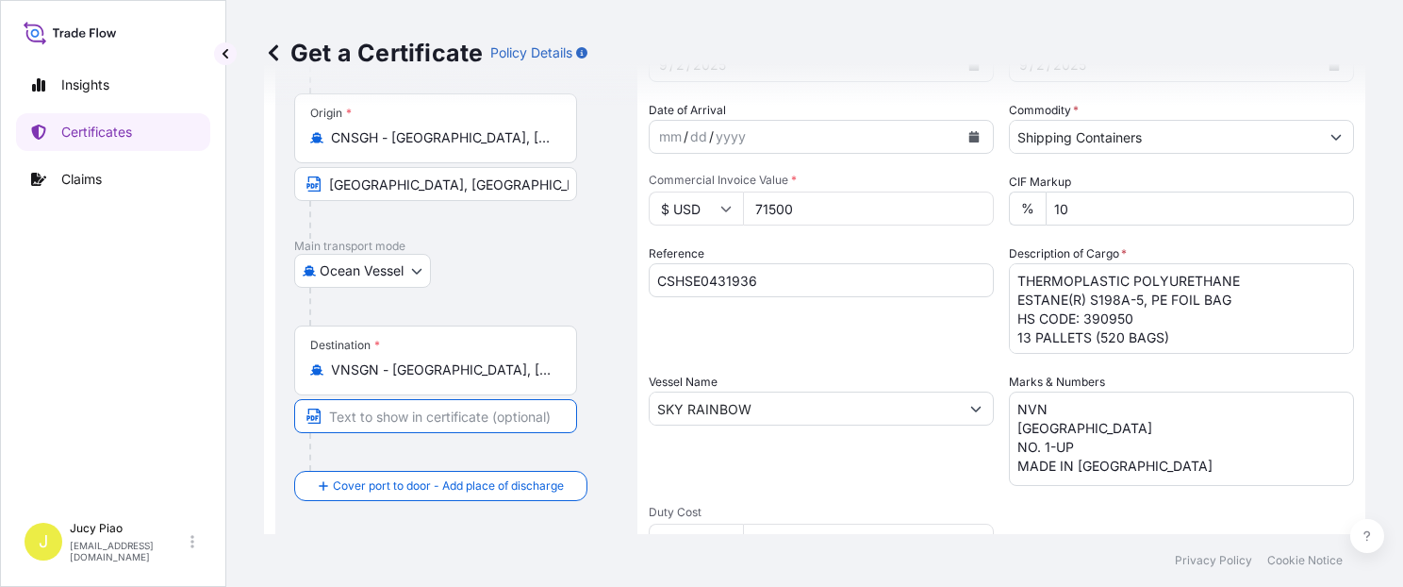
click at [393, 413] on input "Text to appear on certificate" at bounding box center [435, 416] width 283 height 34
paste input "CAT LAI, HOCHIMINH"
type input "CAT LAI, HOCHIMINH"
click at [904, 359] on div "Shipment Details Issue date * 9 / 2 / 2025 Date of Departure * 9 / 2 / 2025 Dat…" at bounding box center [1001, 407] width 705 height 899
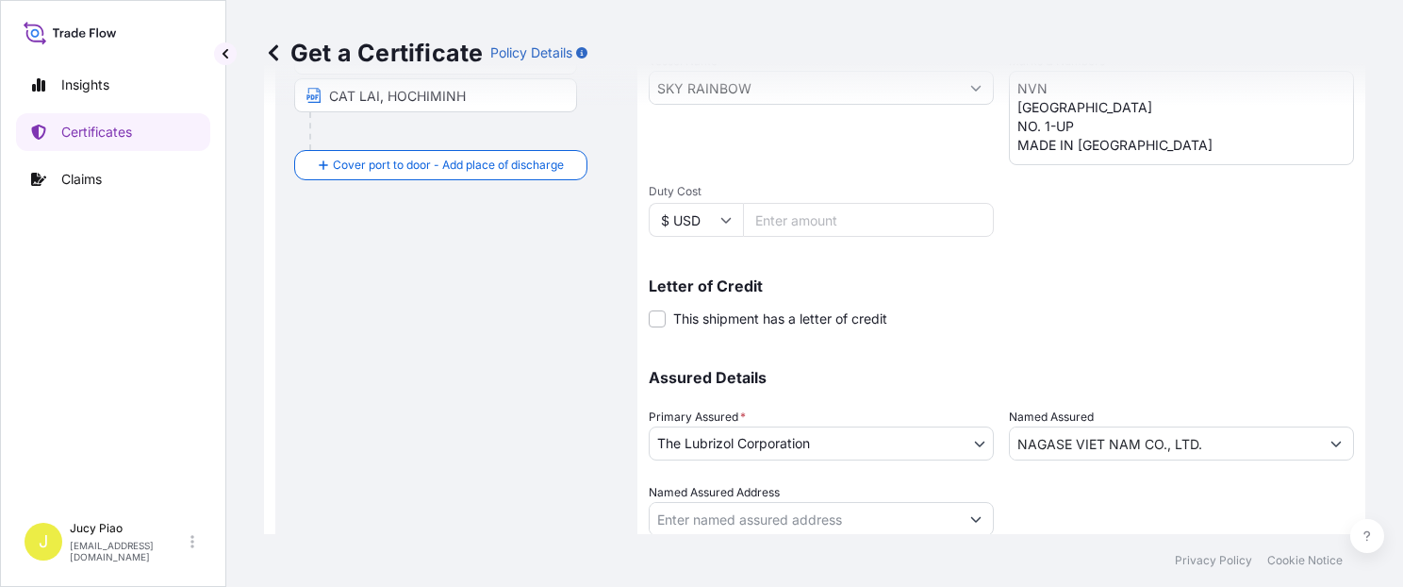
scroll to position [533, 0]
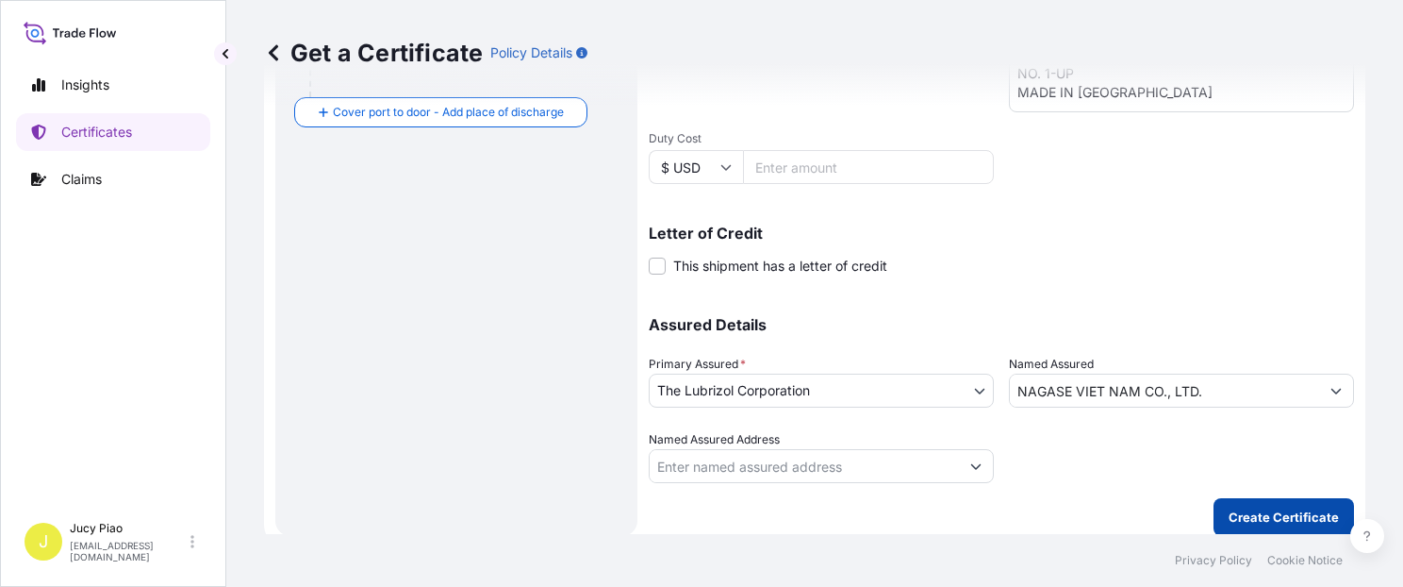
click at [1255, 503] on button "Create Certificate" at bounding box center [1284, 517] width 141 height 38
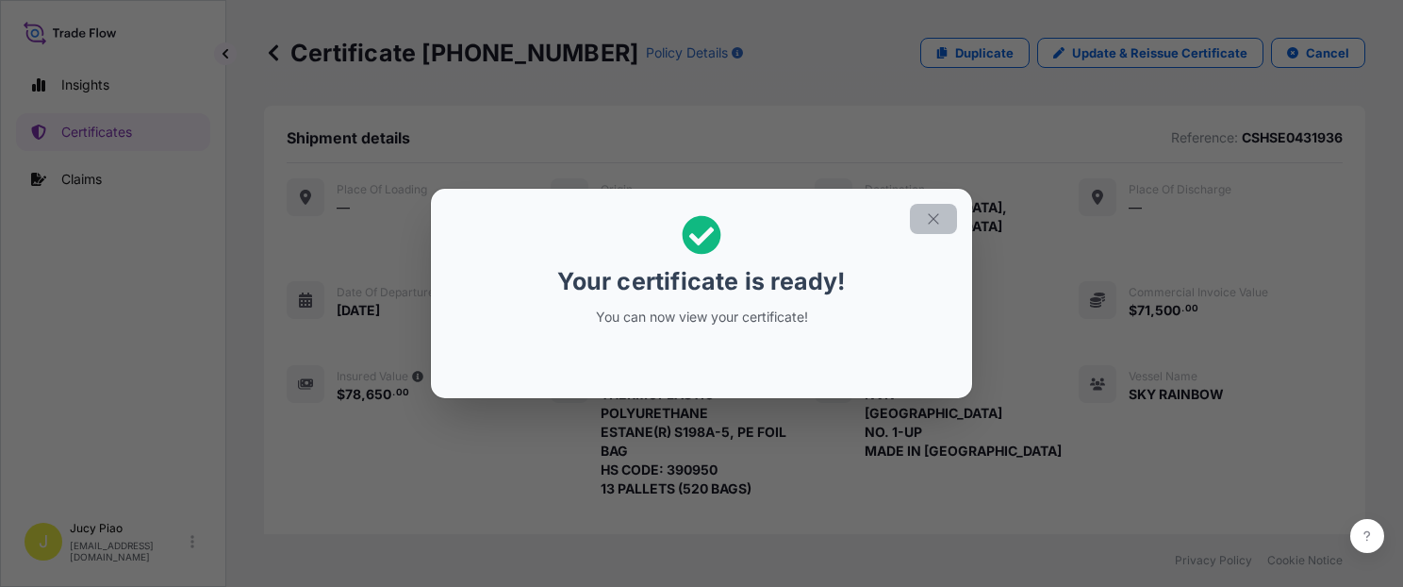
click at [944, 218] on button "button" at bounding box center [933, 219] width 47 height 30
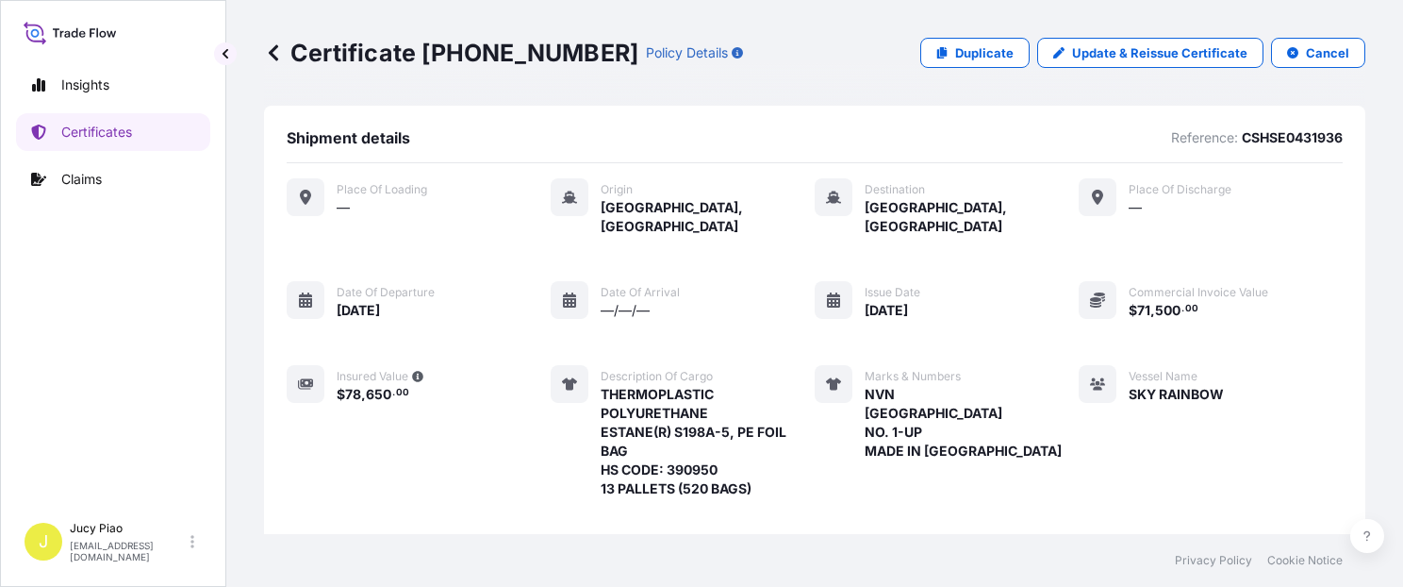
scroll to position [692, 0]
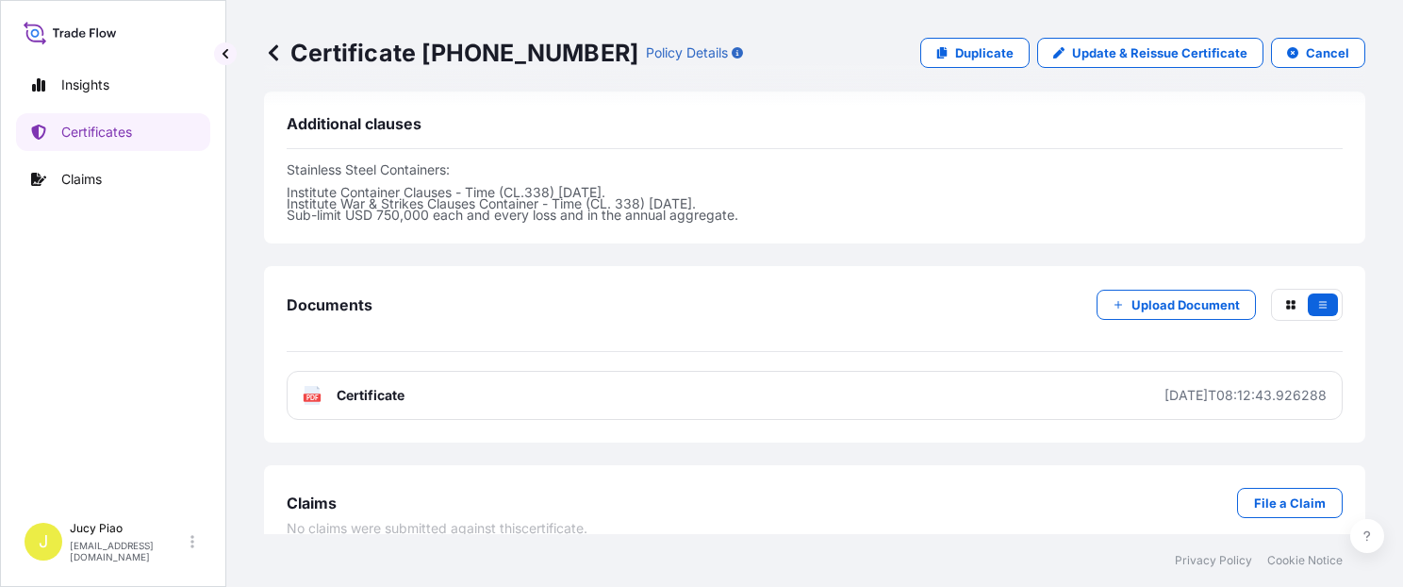
click at [909, 374] on link "PDF Certificate 2025-09-03T08:12:43.926288" at bounding box center [815, 395] width 1056 height 49
